Goal: Information Seeking & Learning: Learn about a topic

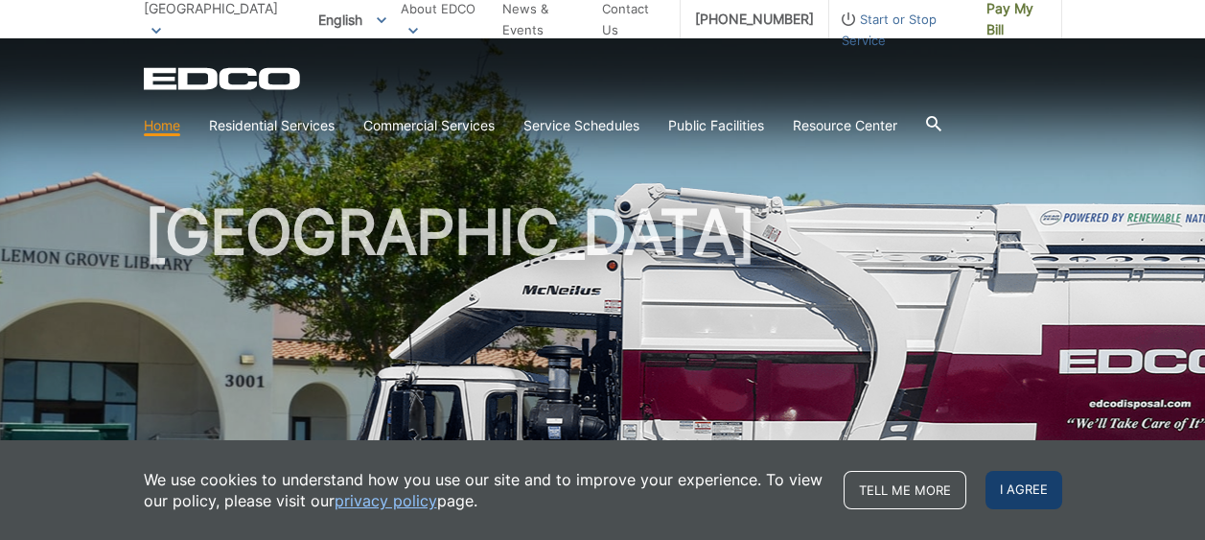
click at [1017, 488] on span "I agree" at bounding box center [1023, 490] width 77 height 38
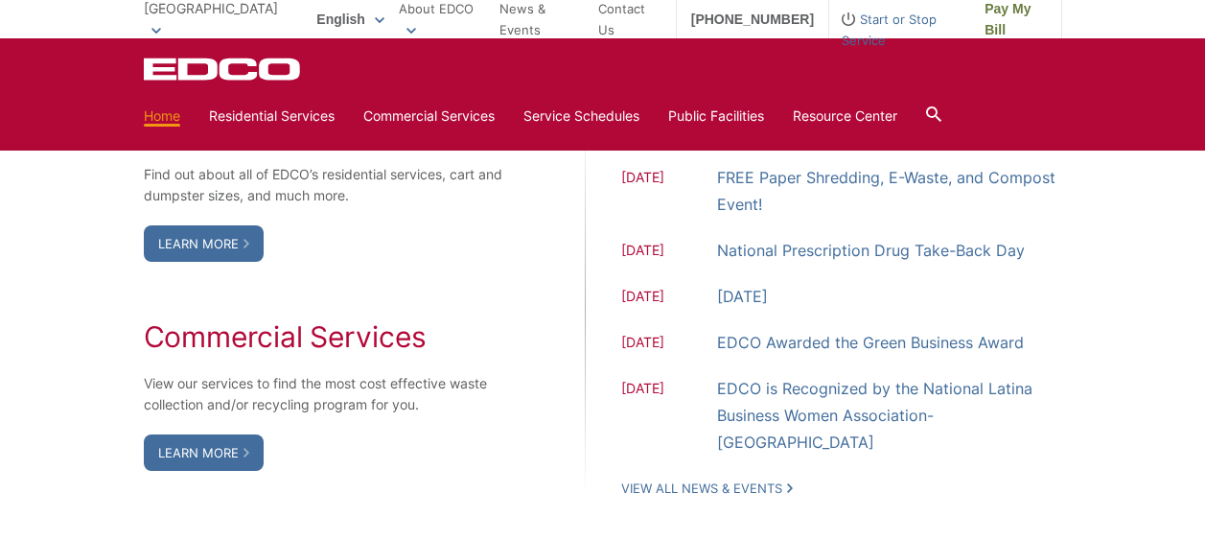
scroll to position [1629, 0]
click at [249, 450] on icon at bounding box center [246, 452] width 6 height 10
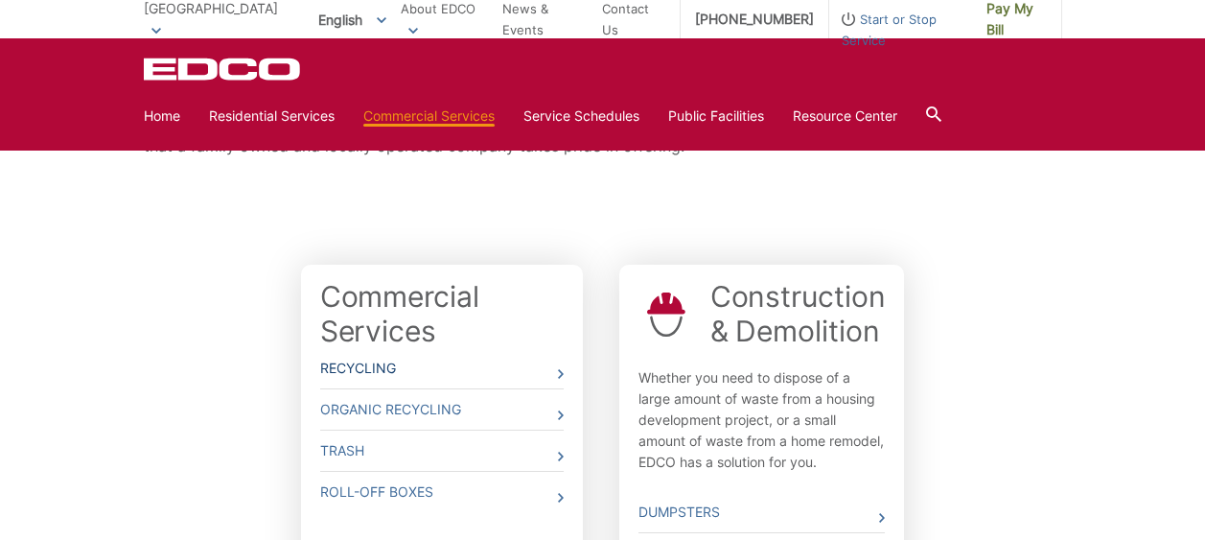
scroll to position [450, 0]
click at [452, 406] on link "Organic Recycling" at bounding box center [441, 410] width 243 height 40
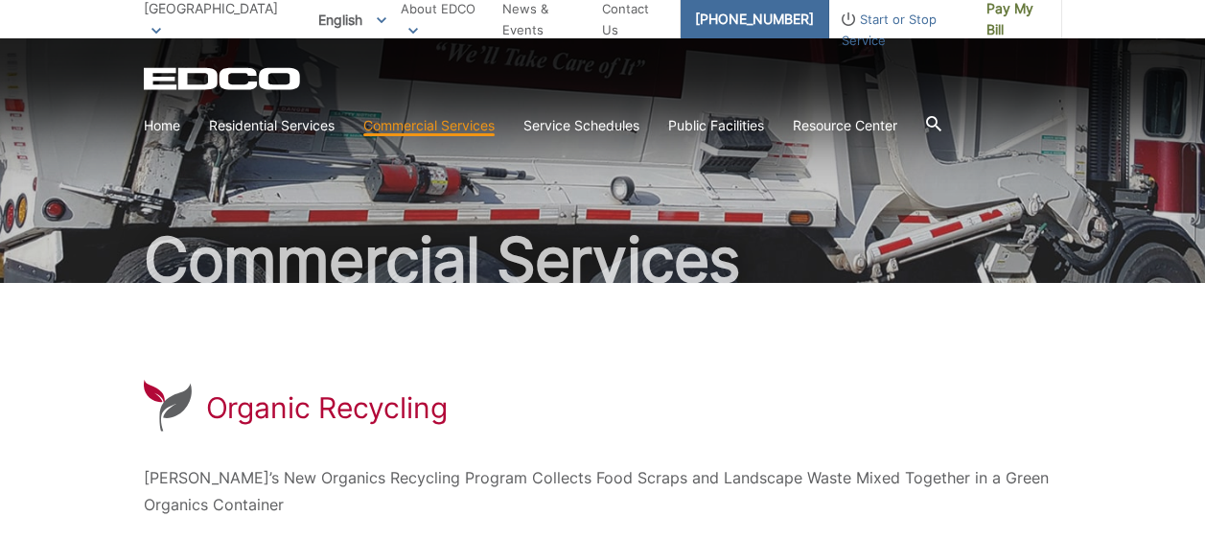
scroll to position [52, 0]
